Goal: Task Accomplishment & Management: Complete application form

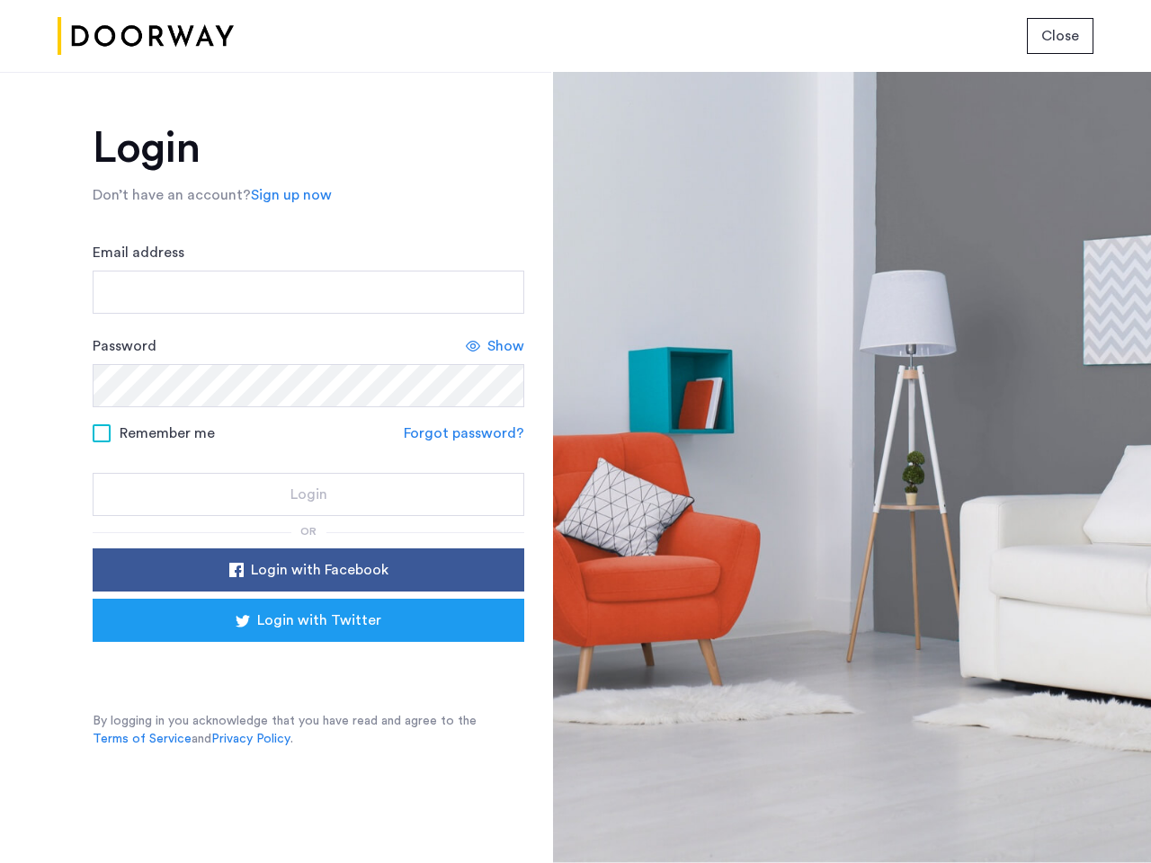
click at [1060, 36] on span "Close" at bounding box center [1060, 36] width 38 height 22
click at [287, 195] on link "Sign up now" at bounding box center [291, 195] width 81 height 22
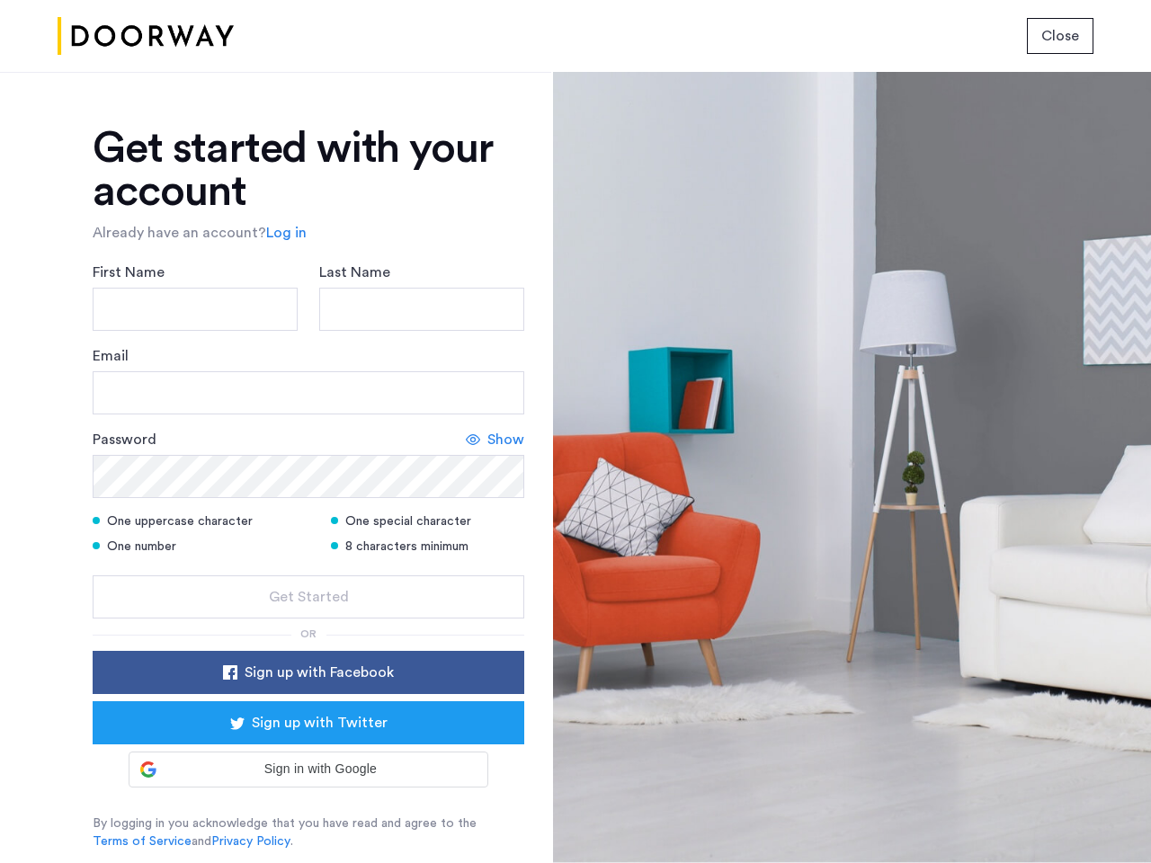
click at [496, 346] on div "Email" at bounding box center [309, 379] width 432 height 69
click at [467, 433] on icon at bounding box center [473, 440] width 14 height 14
click at [308, 570] on form "First Name Last Name Email Password Show One uppercase character One special ch…" at bounding box center [309, 440] width 432 height 357
click at [308, 621] on div "Get started with your account Already have an account? Log in First Name Last N…" at bounding box center [309, 489] width 432 height 724
